Goal: Task Accomplishment & Management: Use online tool/utility

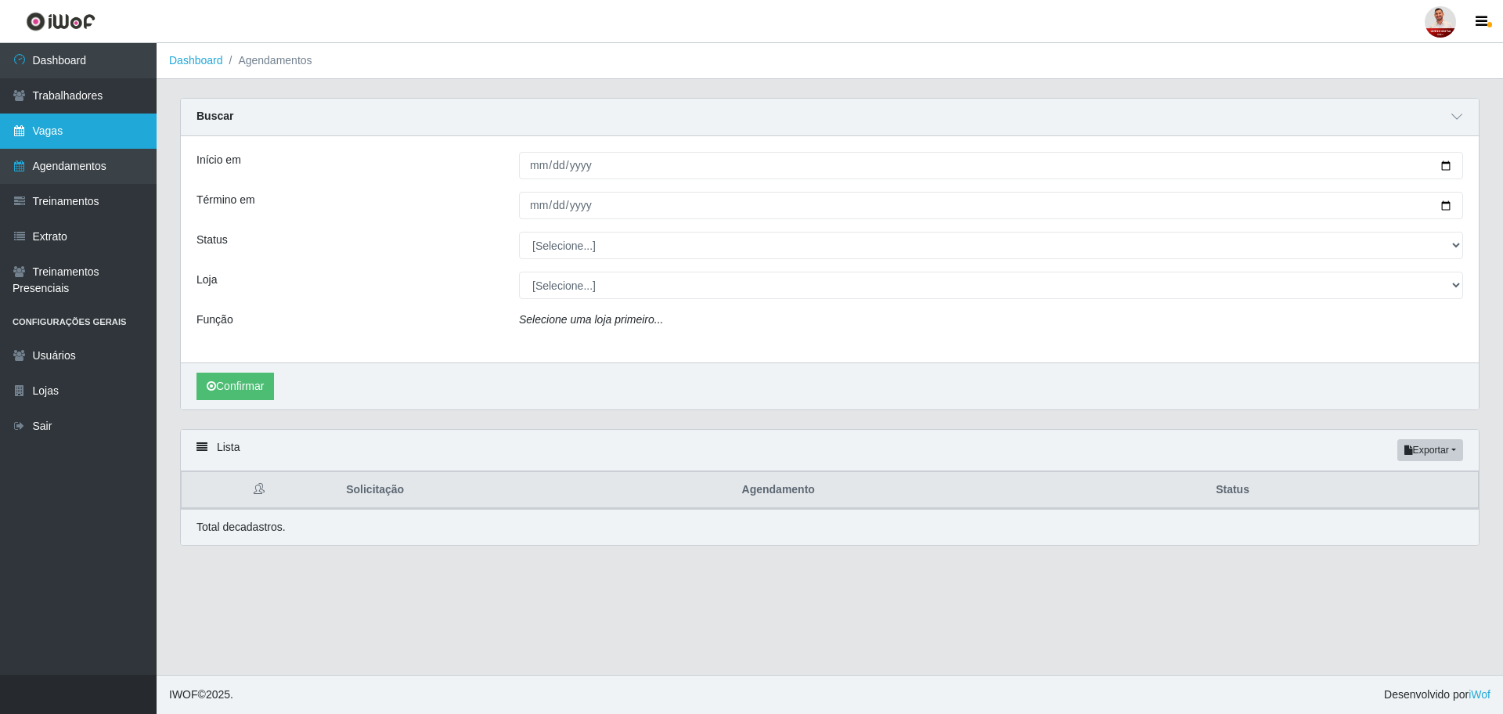
click at [85, 134] on link "Vagas" at bounding box center [78, 130] width 157 height 35
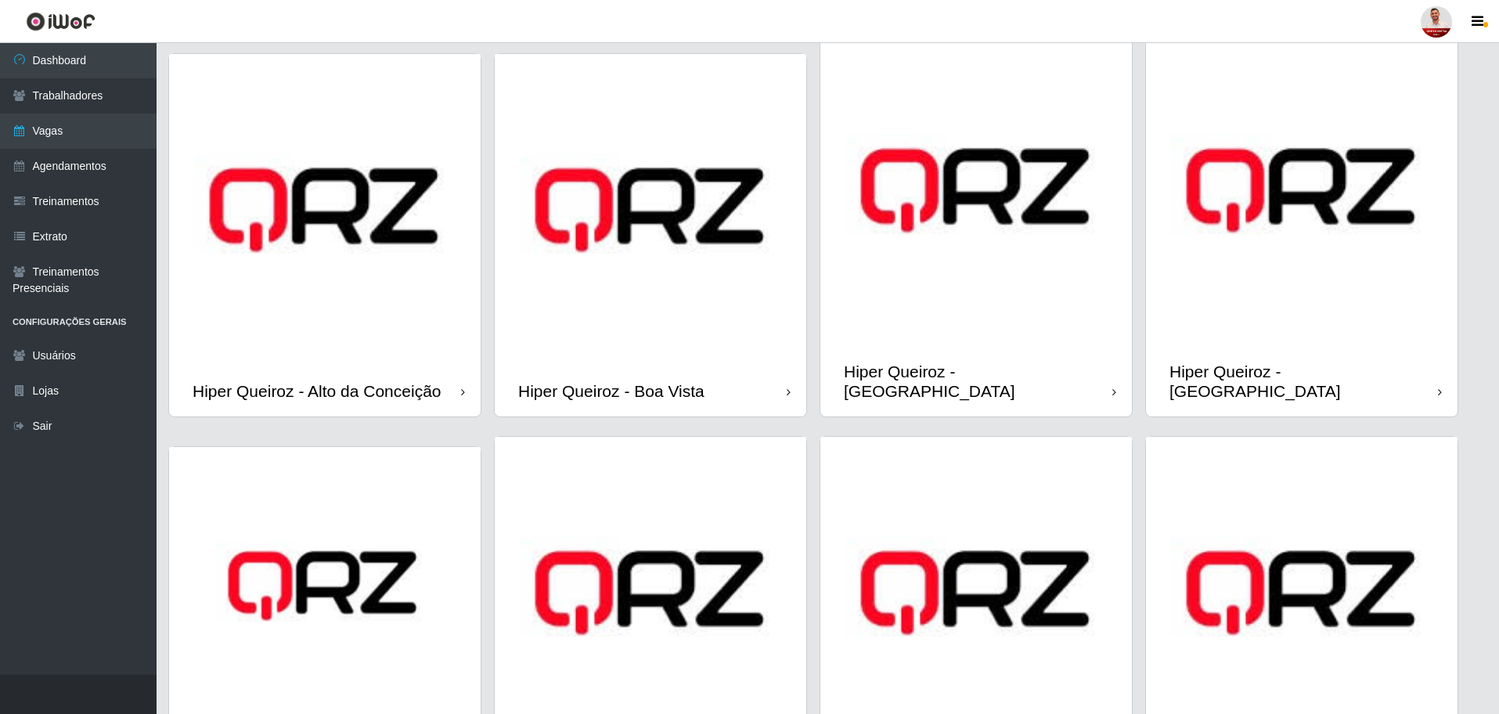
scroll to position [98, 0]
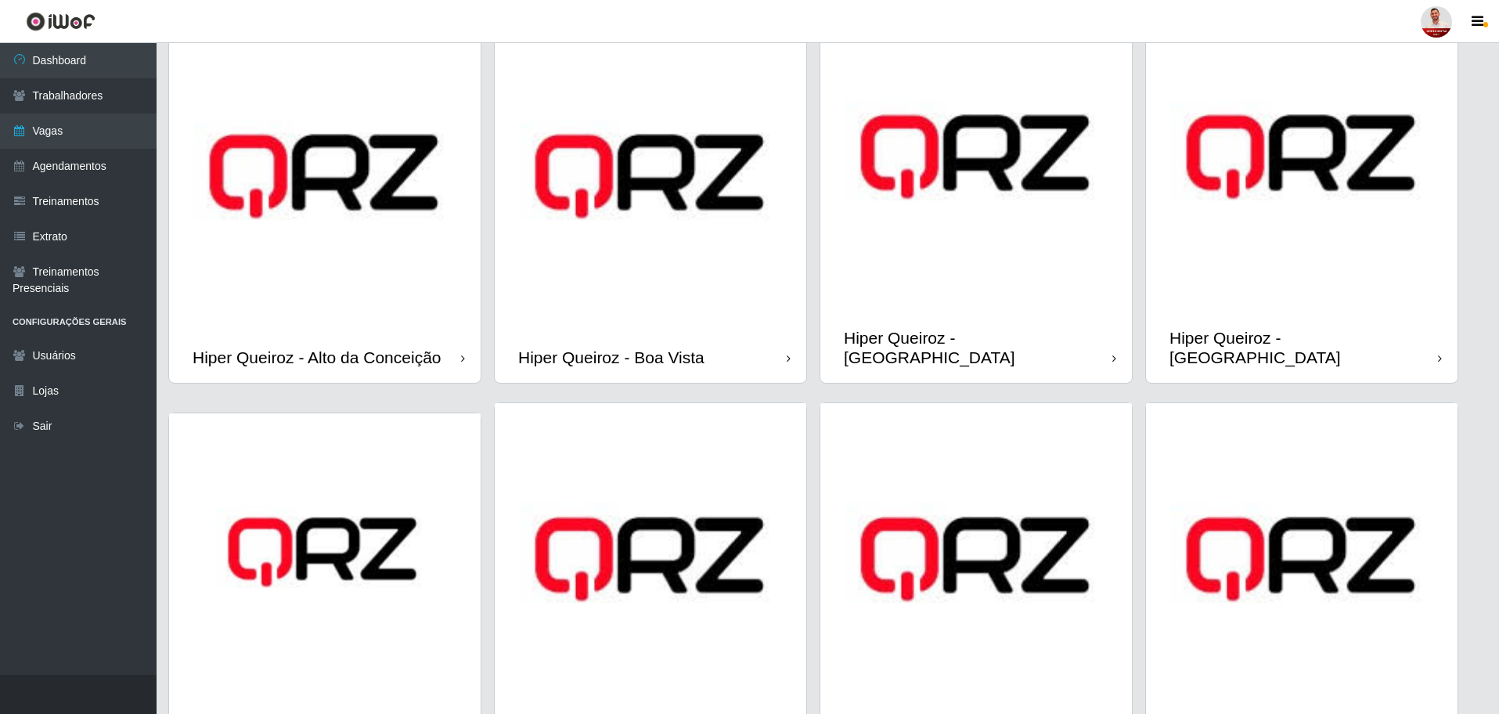
click at [1324, 288] on img at bounding box center [1302, 157] width 312 height 312
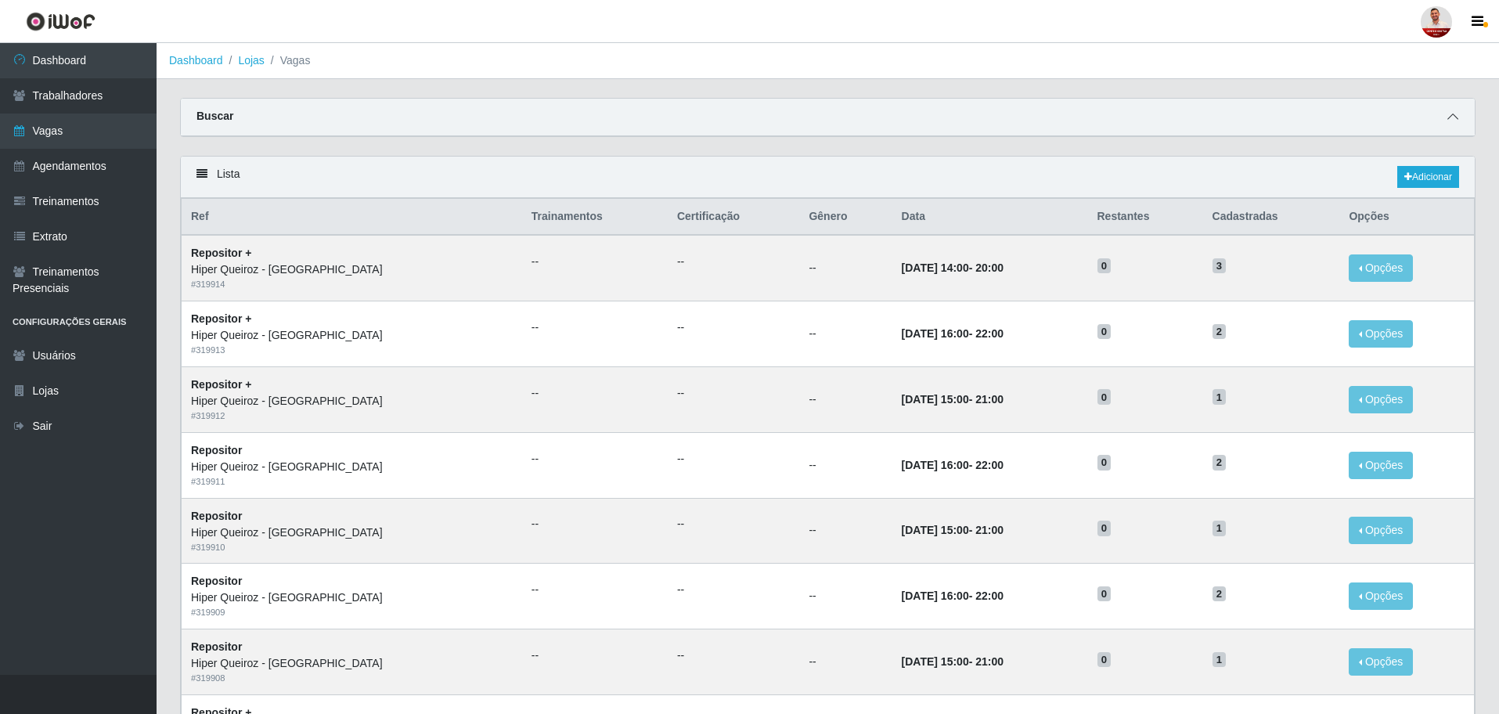
click at [1444, 110] on span at bounding box center [1452, 117] width 19 height 18
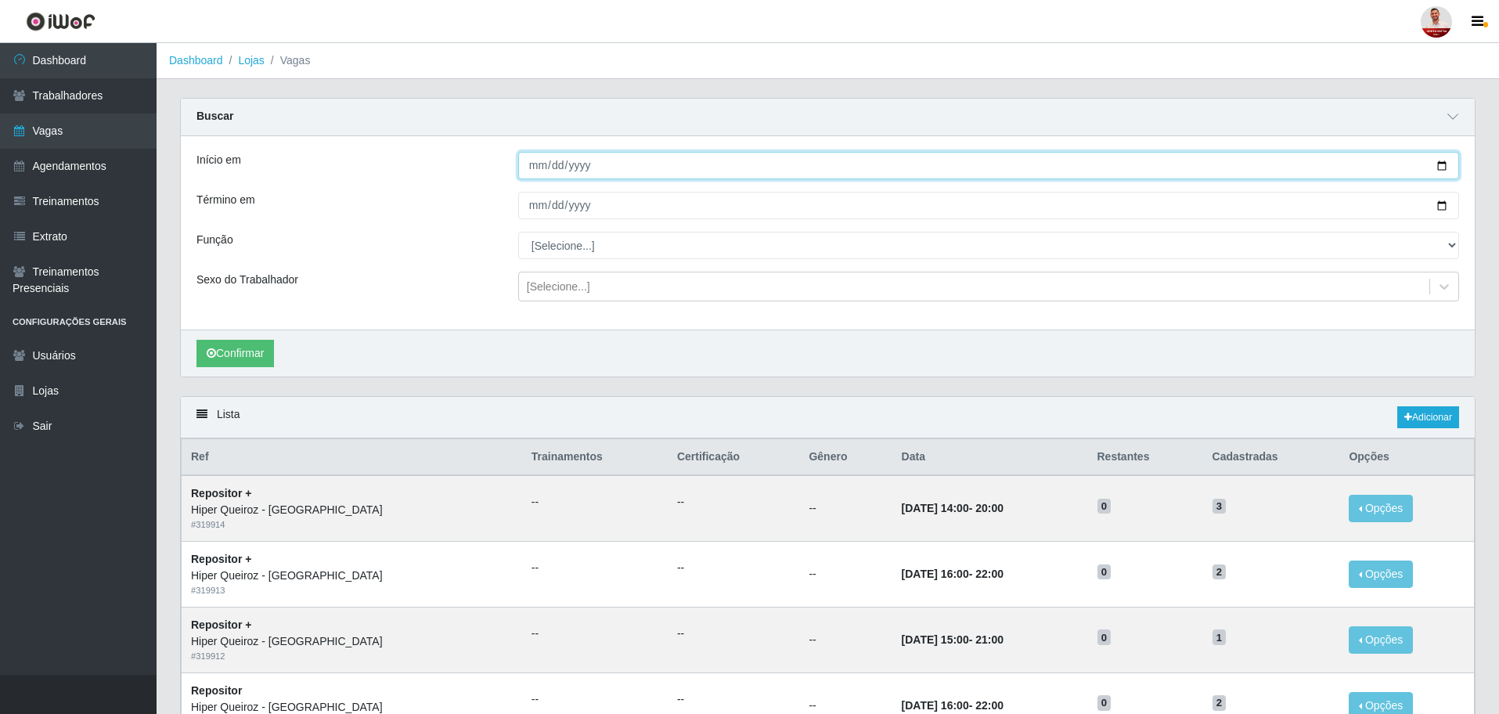
click at [1095, 179] on input "Início em" at bounding box center [988, 165] width 941 height 27
click at [1454, 156] on input "Início em" at bounding box center [988, 165] width 941 height 27
click at [1436, 172] on input "Início em" at bounding box center [988, 165] width 941 height 27
type input "[DATE]"
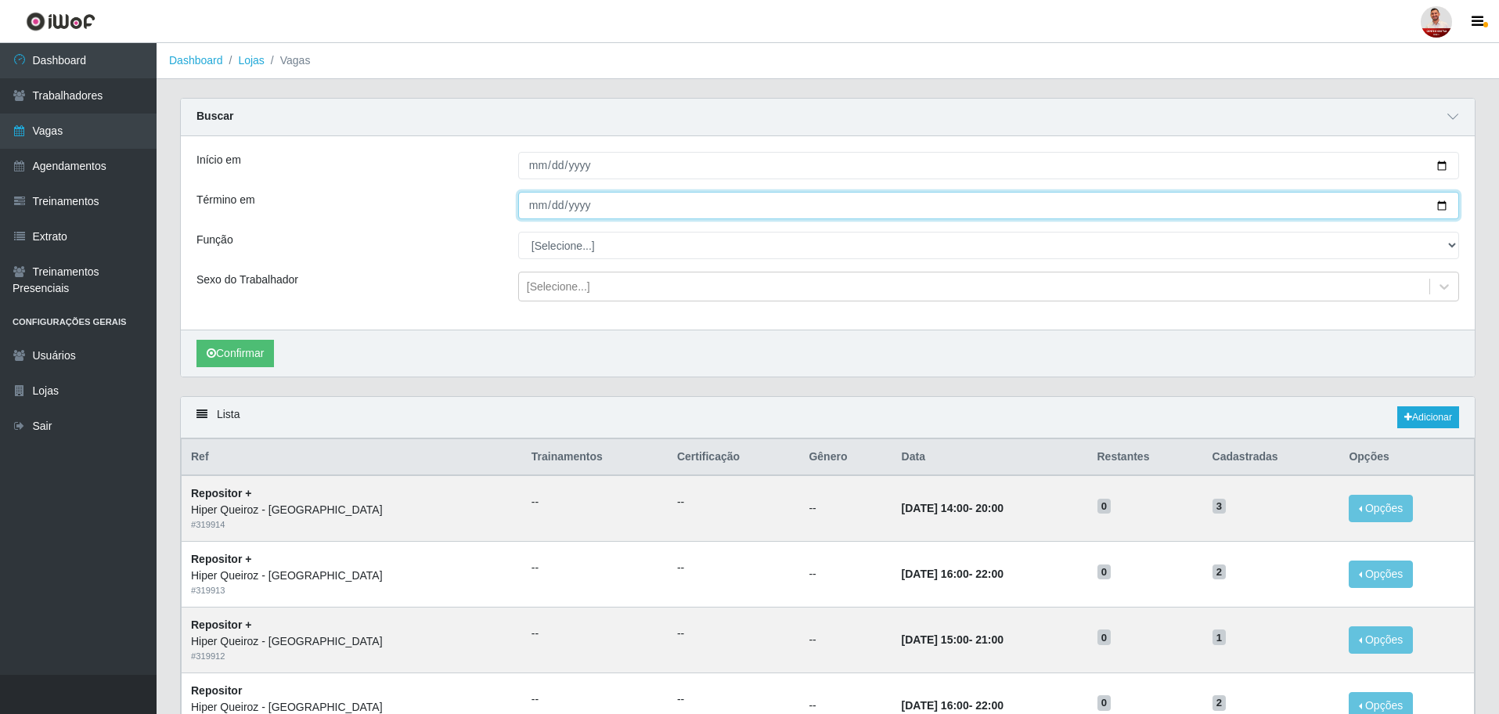
click at [1443, 204] on input "Término em" at bounding box center [988, 205] width 941 height 27
type input "[DATE]"
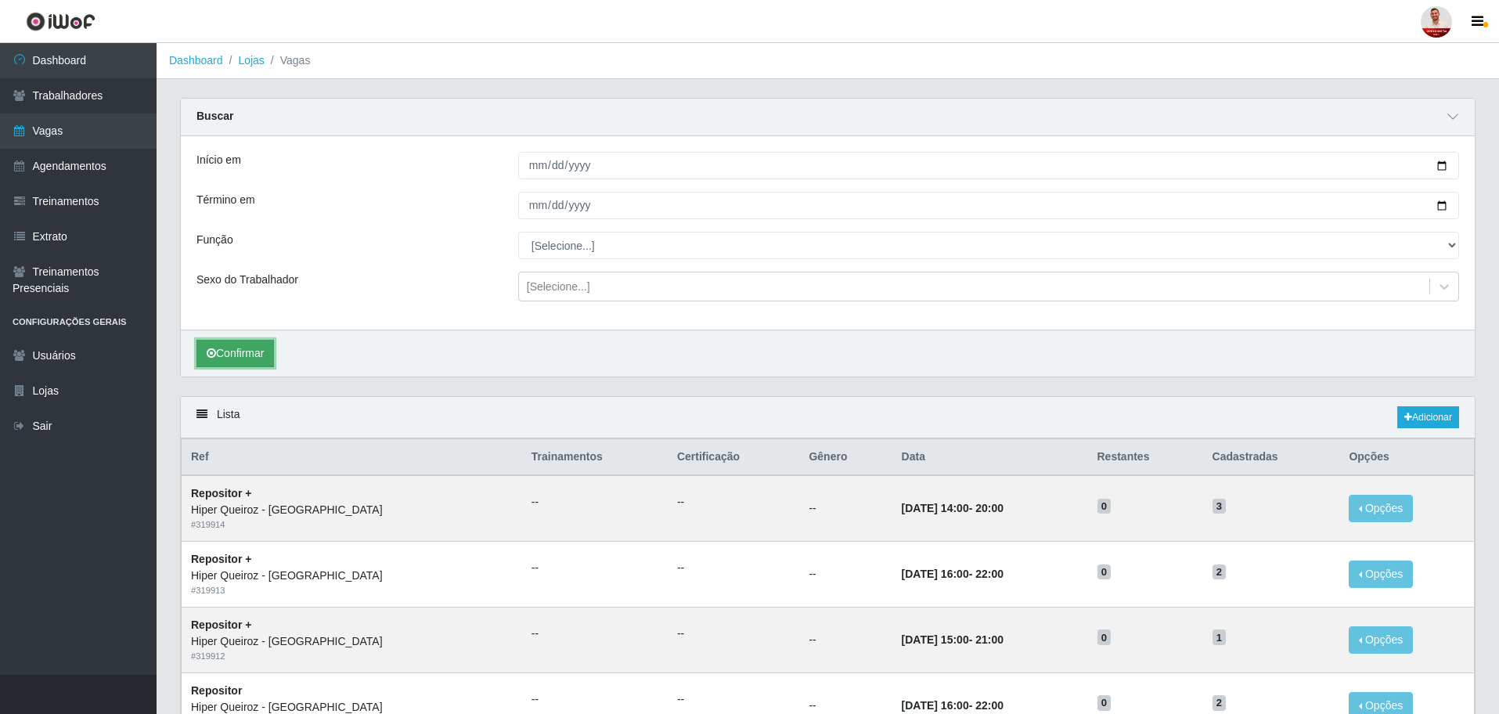
click at [259, 347] on button "Confirmar" at bounding box center [234, 353] width 77 height 27
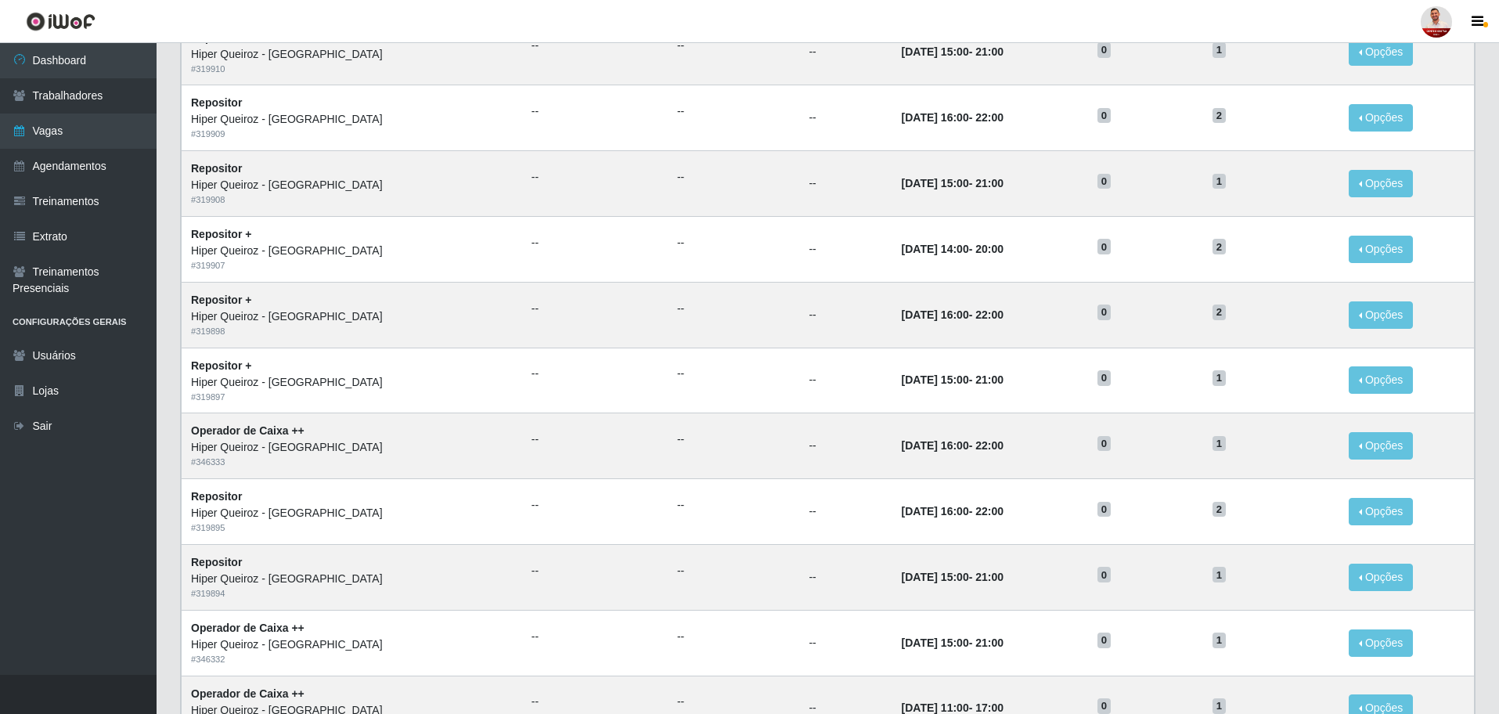
scroll to position [853, 0]
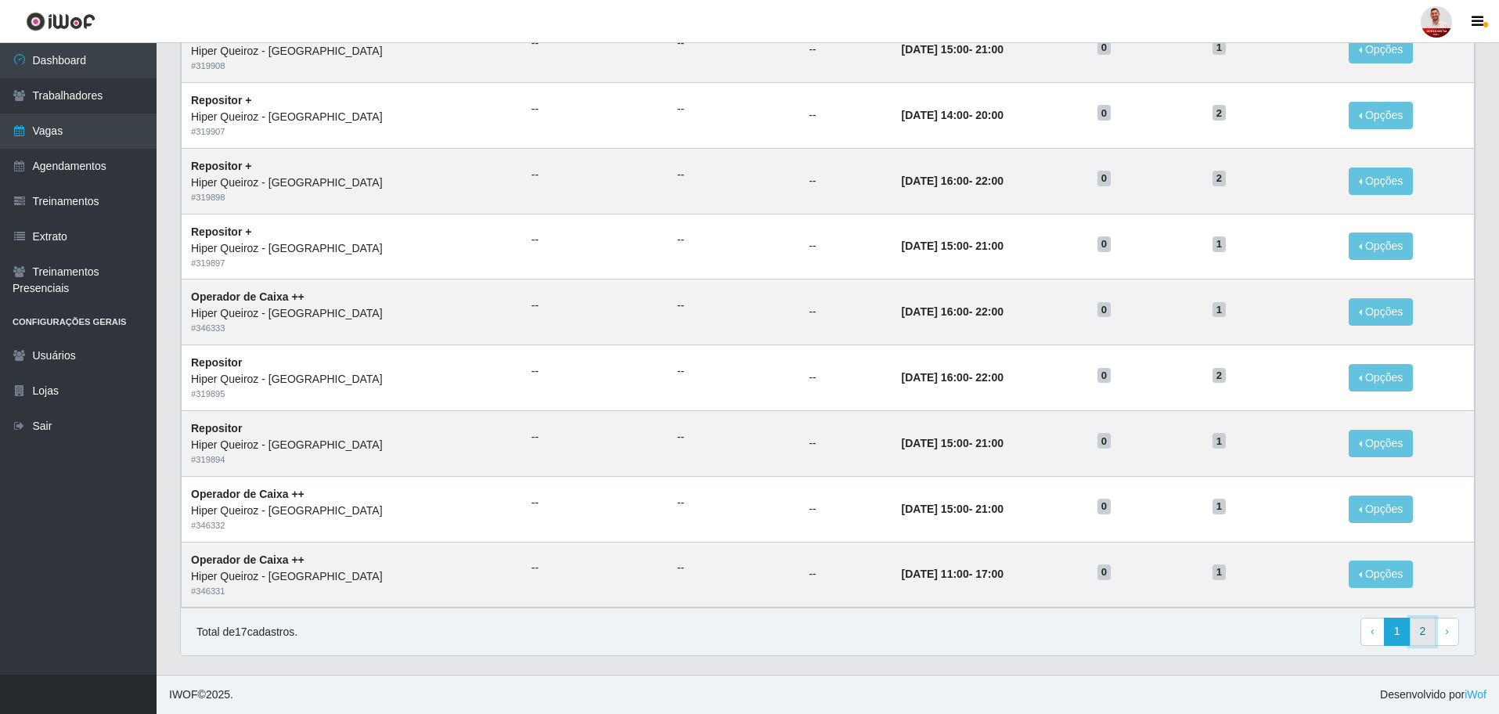
click at [1424, 631] on link "2" at bounding box center [1423, 632] width 27 height 28
